Goal: Go to known website: Access a specific website the user already knows

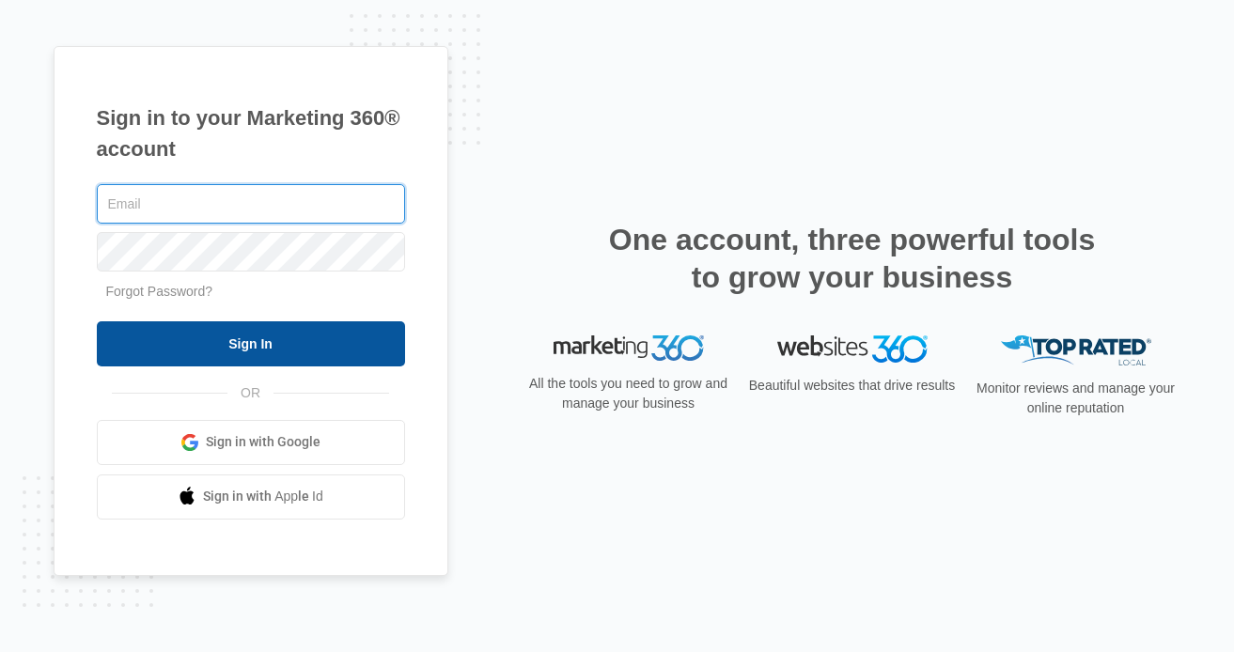
type input "[EMAIL_ADDRESS][PERSON_NAME][DOMAIN_NAME]"
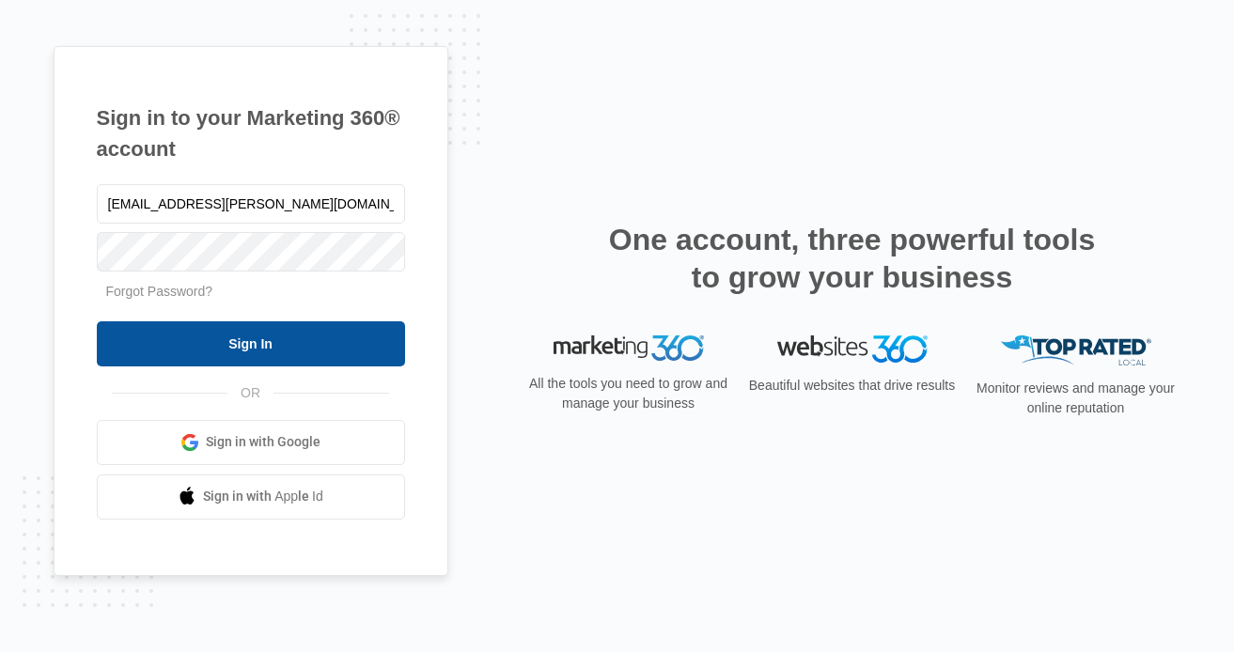
click at [286, 347] on input "Sign In" at bounding box center [251, 343] width 308 height 45
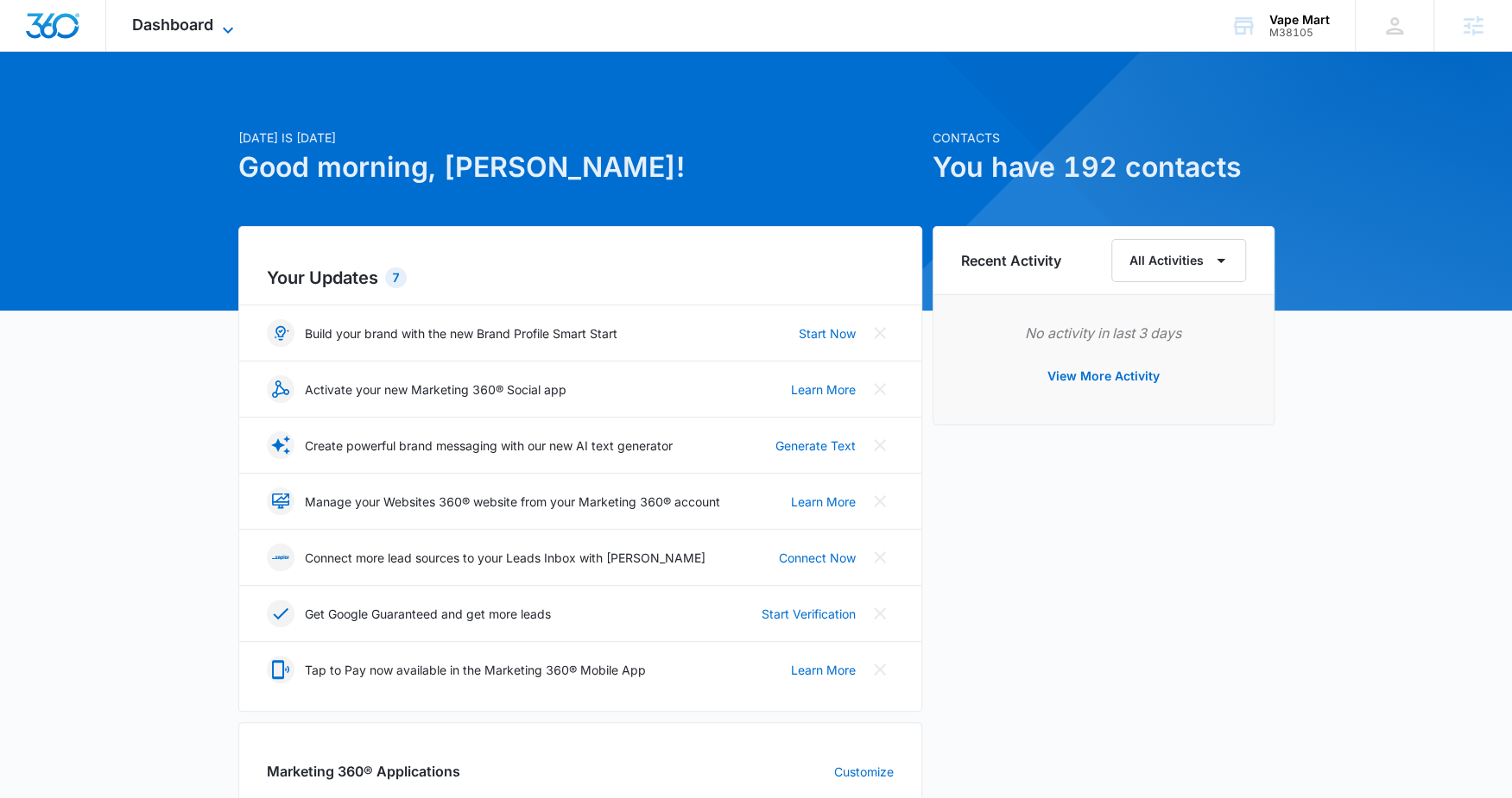
click at [228, 35] on icon at bounding box center [228, 30] width 21 height 21
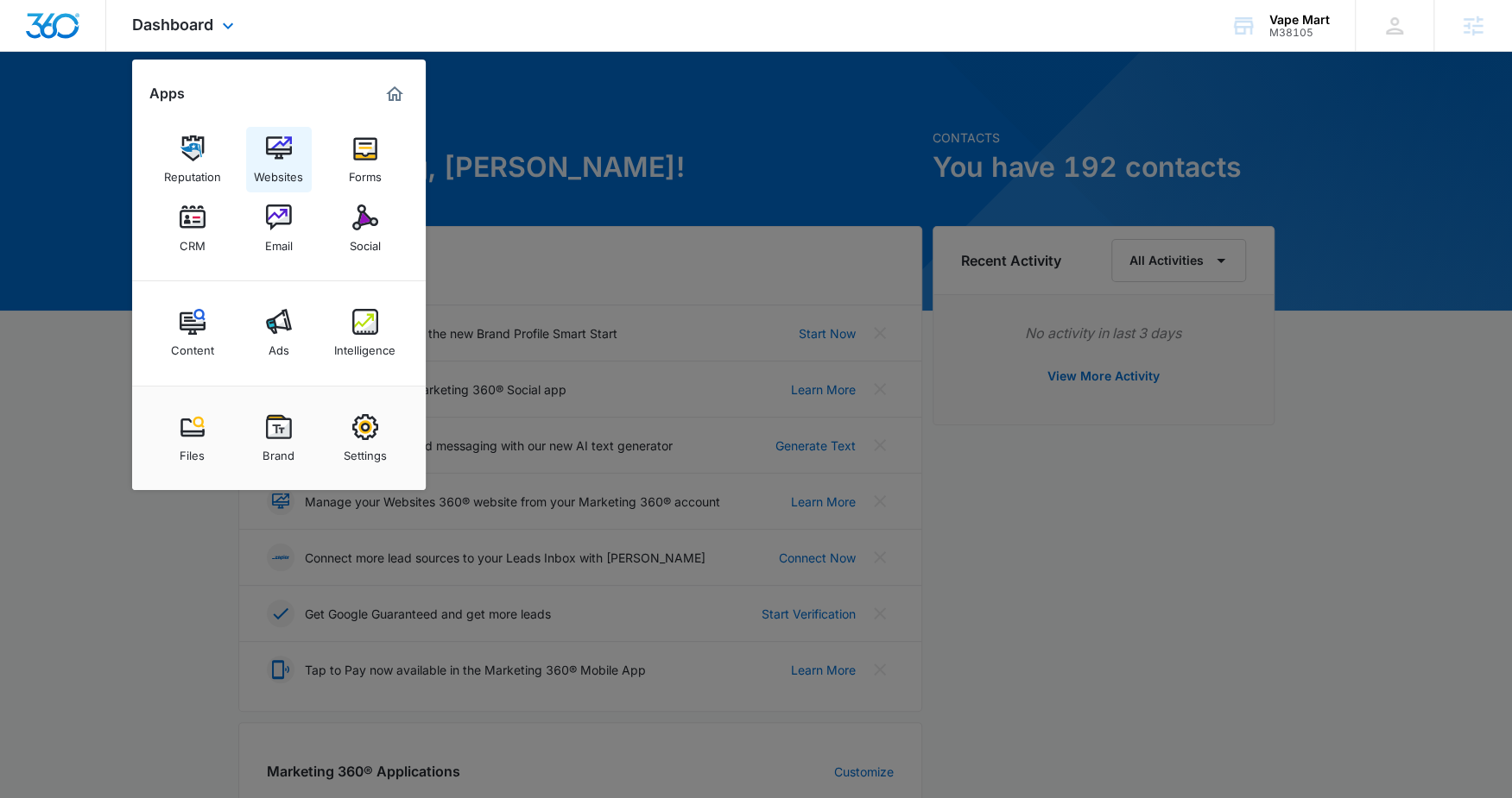
click at [256, 136] on link "Websites" at bounding box center [278, 159] width 65 height 65
